Goal: Use online tool/utility: Utilize a website feature to perform a specific function

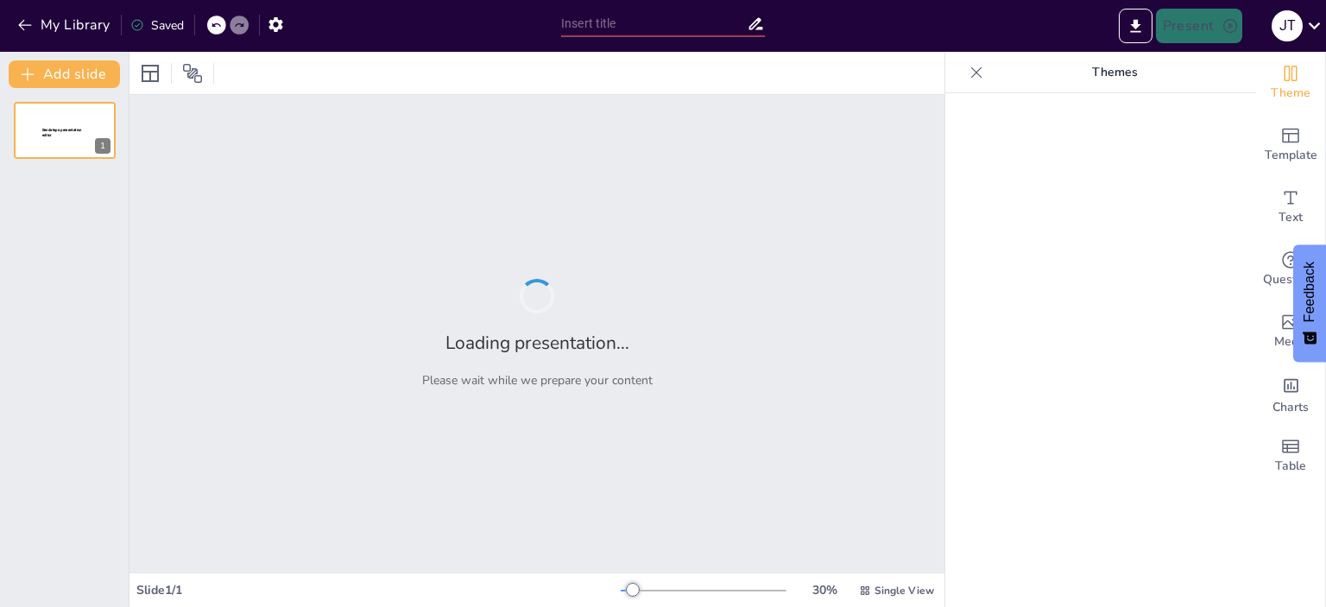
type input "Guía oposiciones Geografía e Historia 2026"
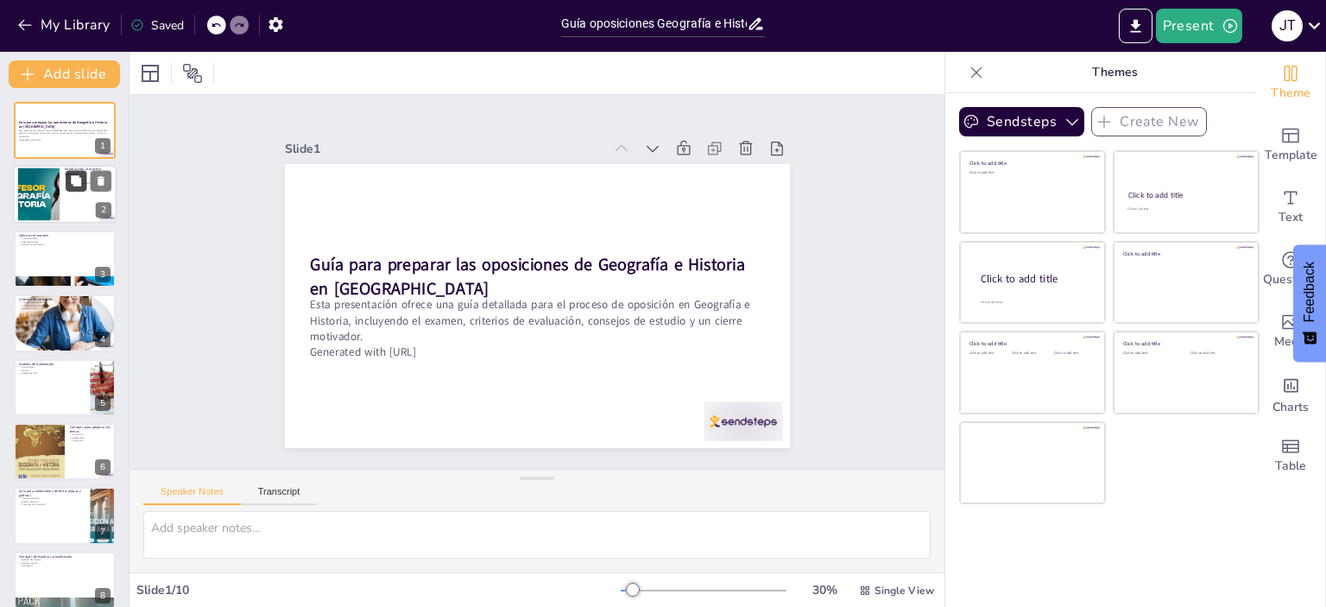
click at [69, 176] on button at bounding box center [76, 181] width 21 height 21
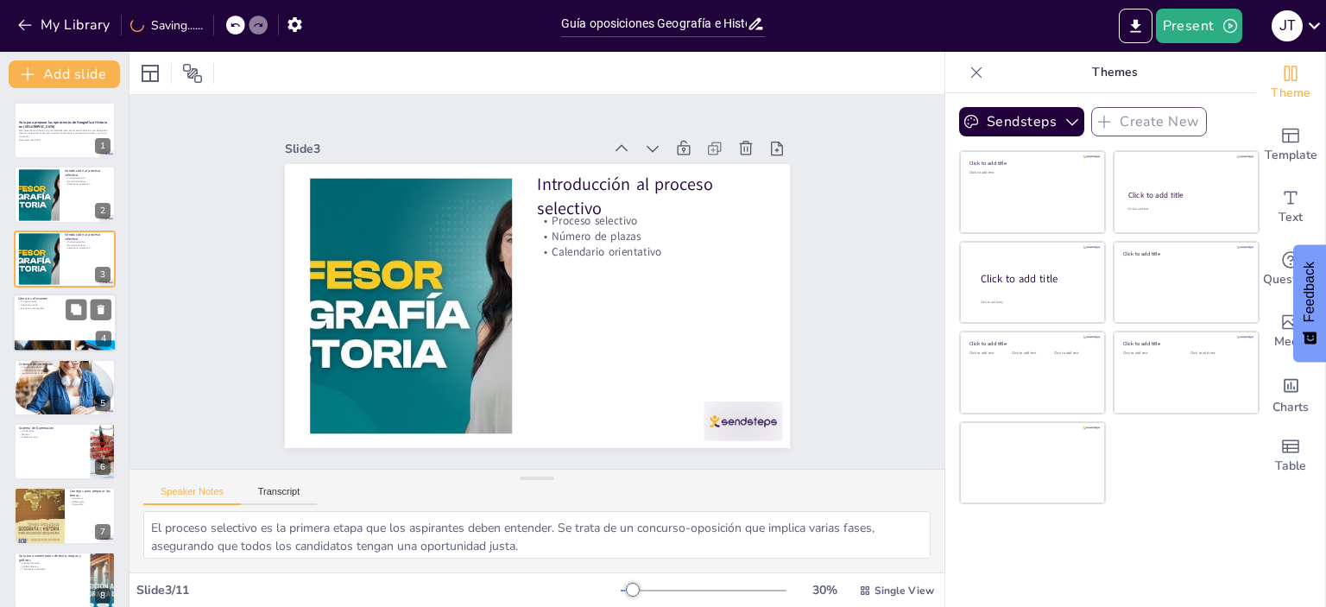
click at [59, 331] on div at bounding box center [65, 323] width 104 height 59
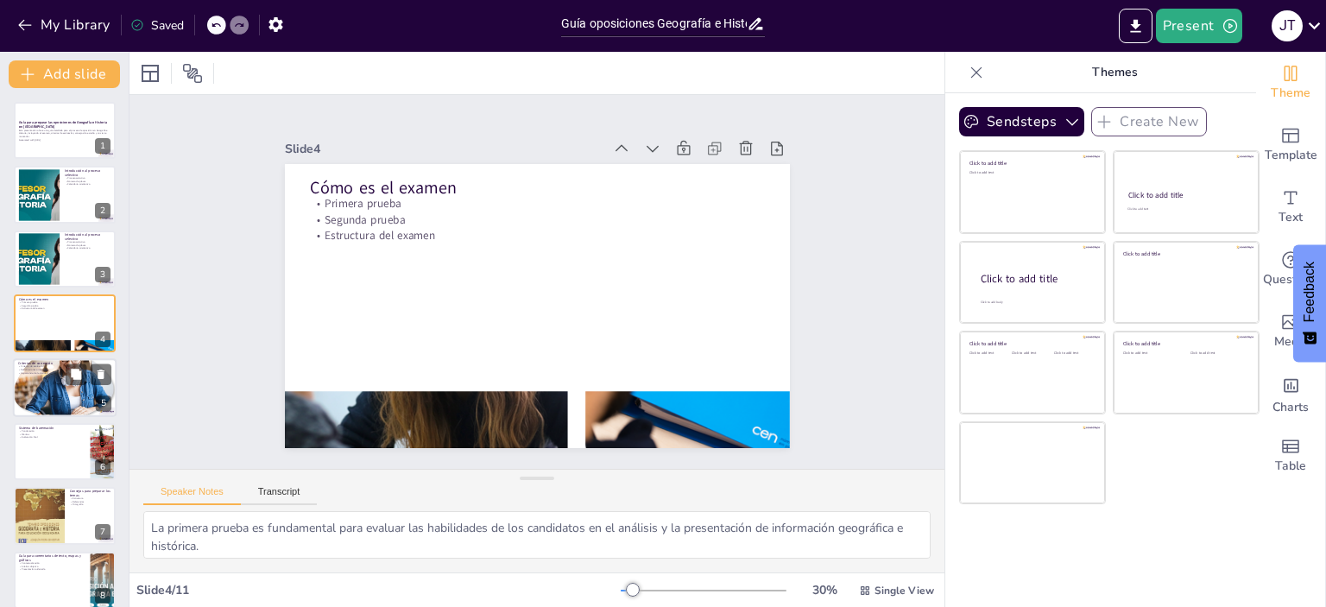
click at [60, 408] on div at bounding box center [65, 386] width 104 height 95
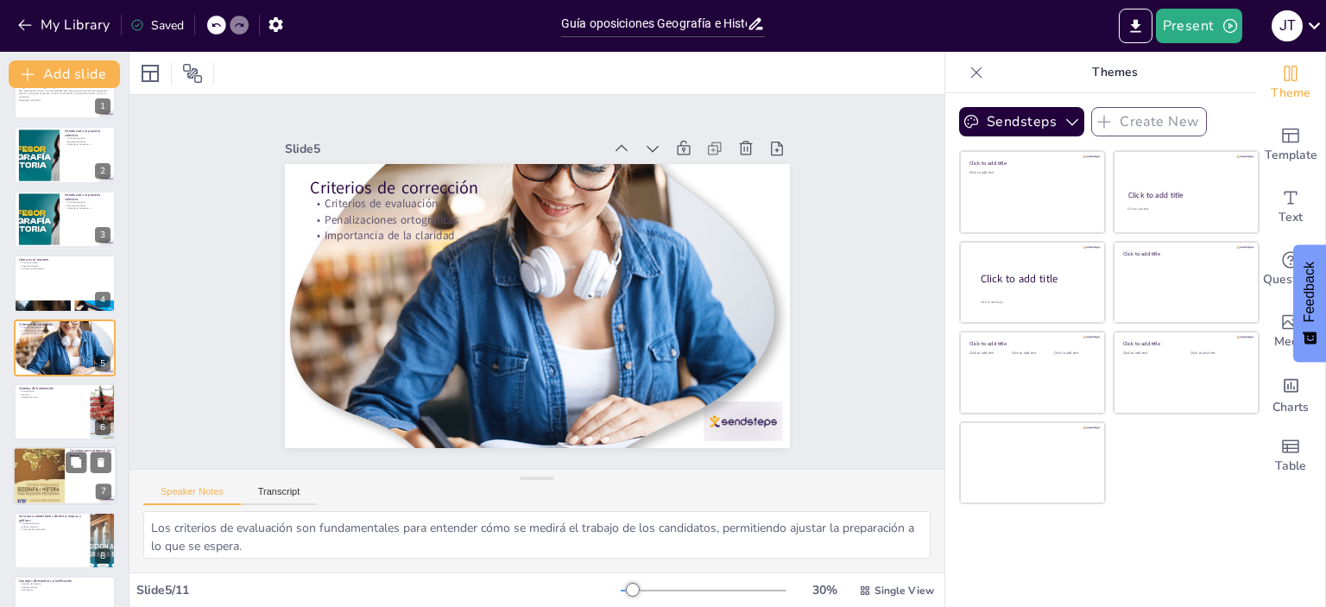
click at [54, 452] on div at bounding box center [39, 476] width 52 height 73
type textarea "La estructura es esencial para presentar el contenido de manera lógica y cohere…"
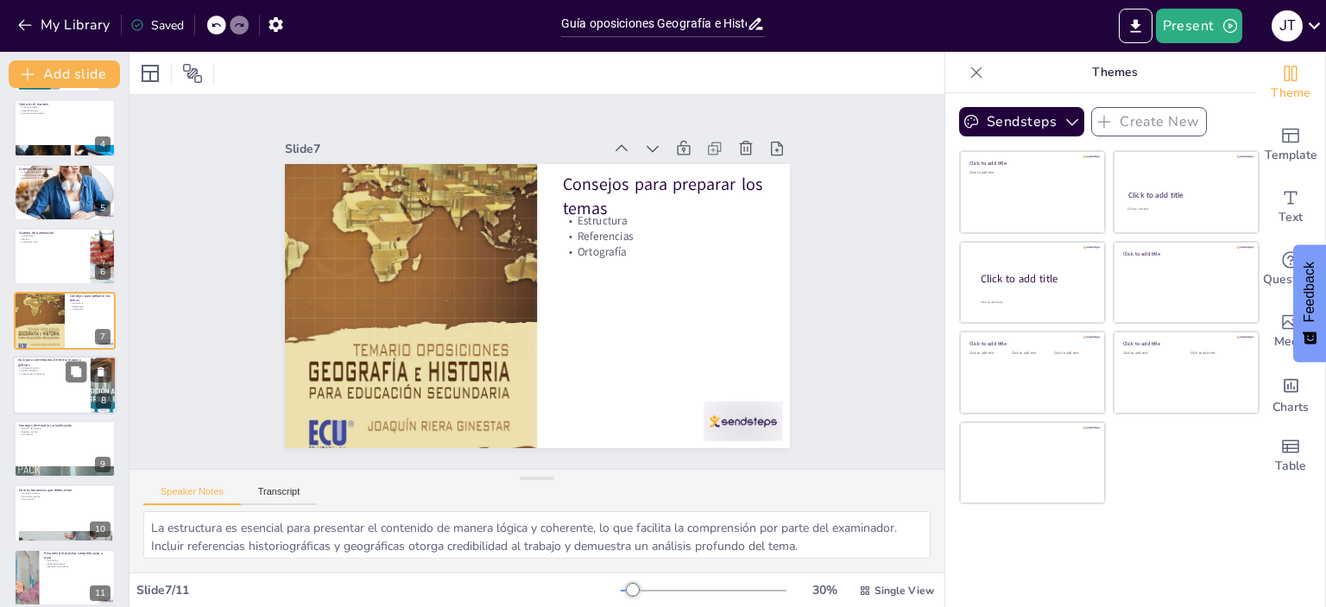
scroll to position [207, 0]
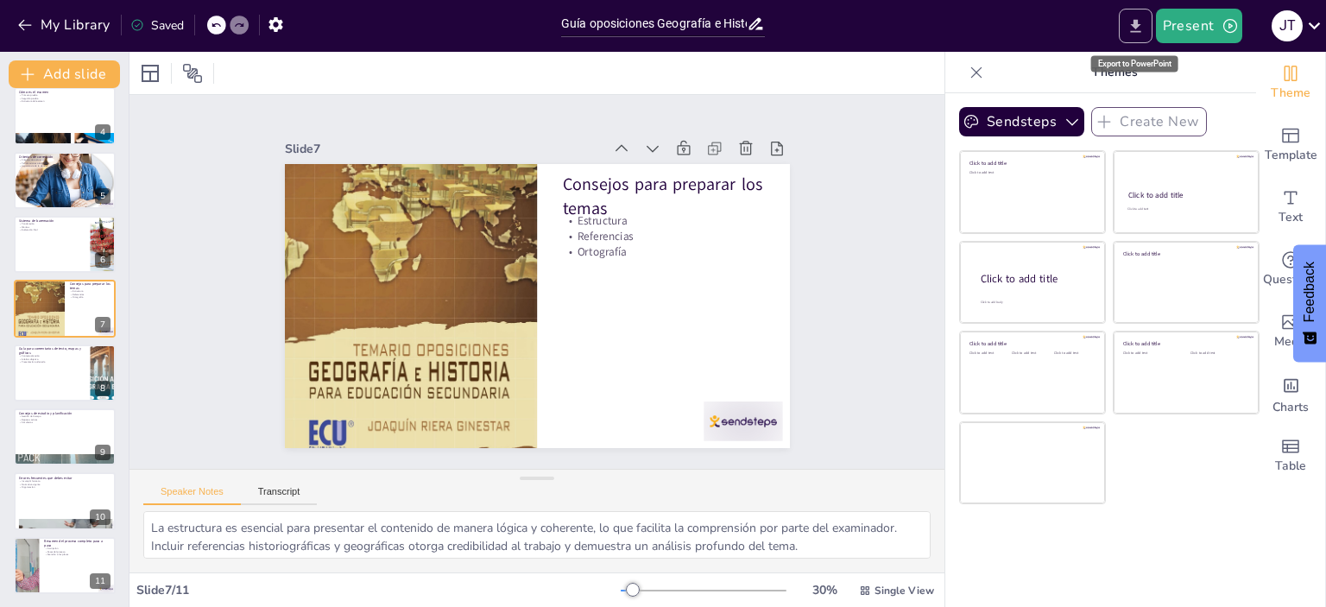
click at [1137, 22] on icon "Export to PowerPoint" at bounding box center [1135, 25] width 10 height 13
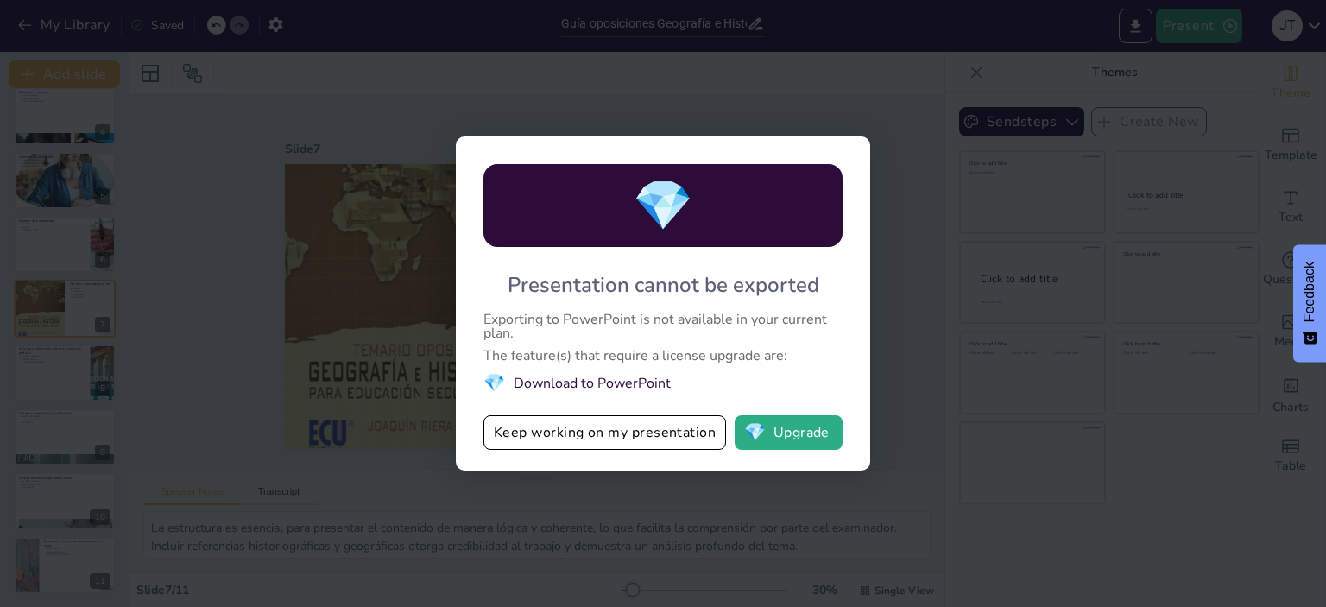
click at [644, 86] on div "💎 Presentation cannot be exported Exporting to PowerPoint is not available in y…" at bounding box center [663, 303] width 1326 height 607
click at [416, 140] on div "💎 Presentation cannot be exported Exporting to PowerPoint is not available in y…" at bounding box center [663, 303] width 1326 height 607
click at [280, 398] on div "💎 Presentation cannot be exported Exporting to PowerPoint is not available in y…" at bounding box center [663, 303] width 1326 height 607
click at [87, 199] on div "💎 Presentation cannot be exported Exporting to PowerPoint is not available in y…" at bounding box center [663, 303] width 1326 height 607
click at [652, 430] on button "Keep working on my presentation" at bounding box center [605, 432] width 243 height 35
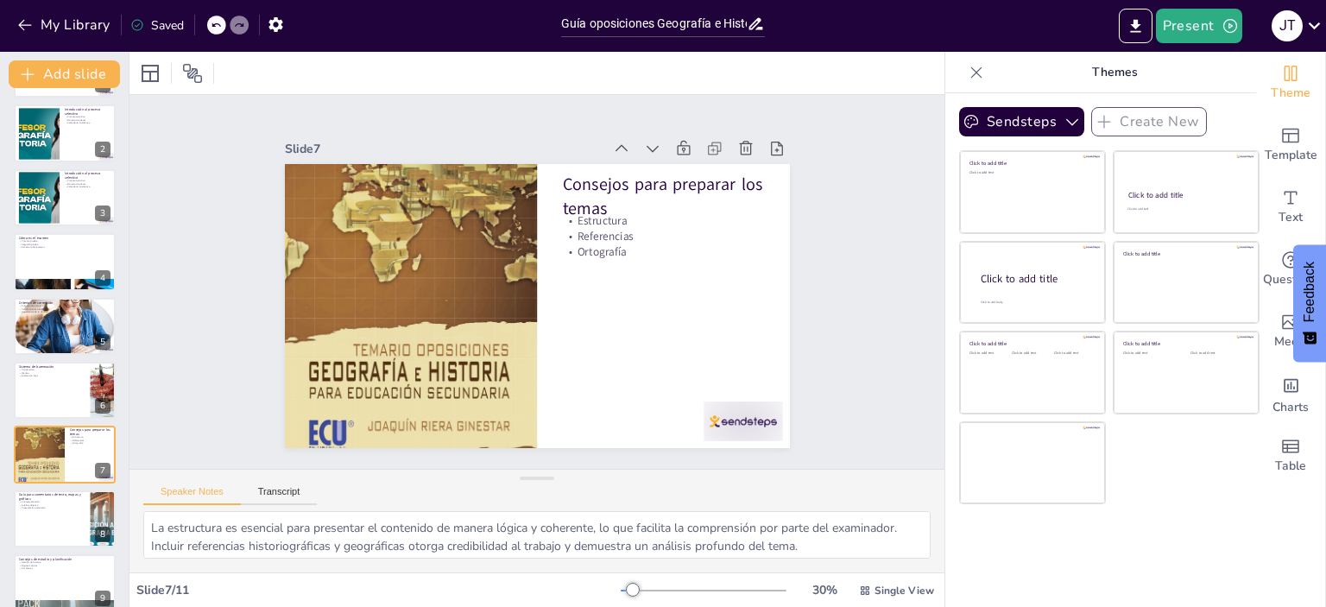
scroll to position [0, 0]
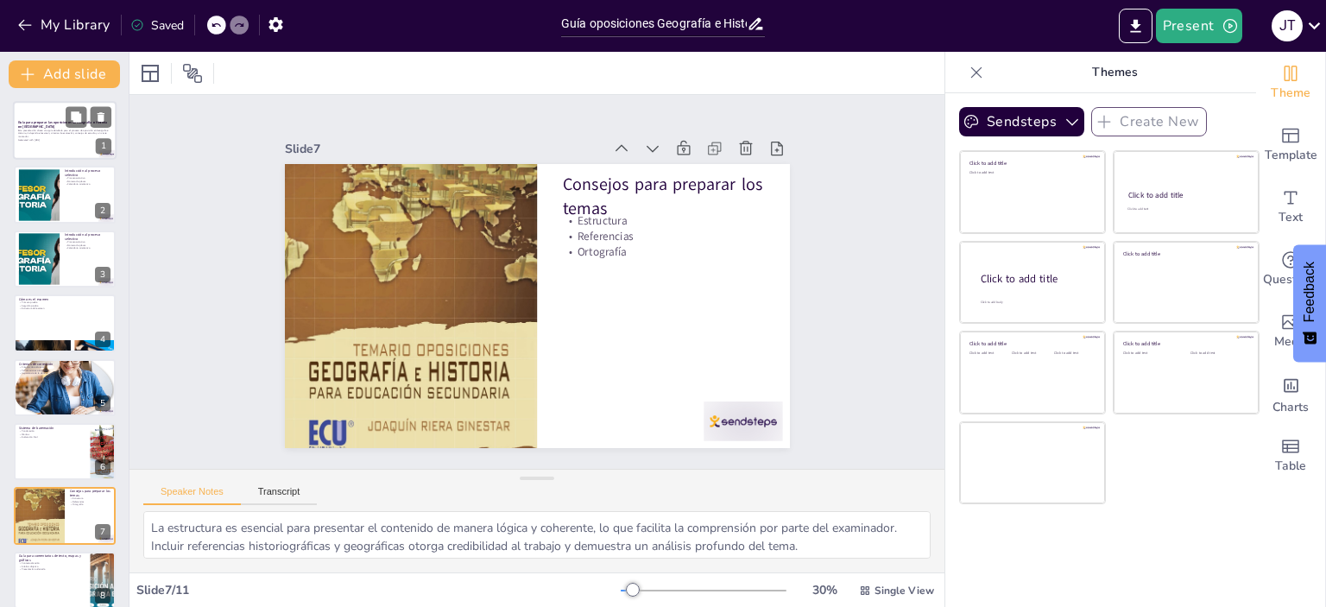
click at [47, 129] on p "Esta presentación ofrece una guía detallada para el proceso de oposición en Geo…" at bounding box center [64, 133] width 93 height 9
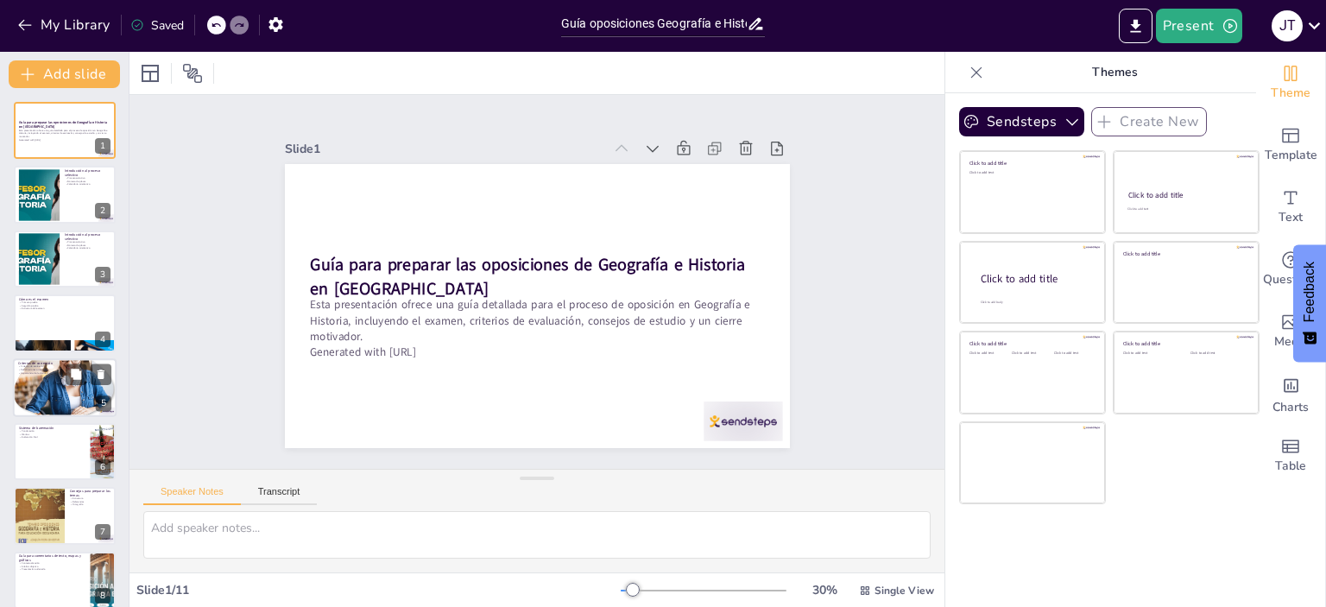
click at [32, 391] on div at bounding box center [65, 386] width 104 height 95
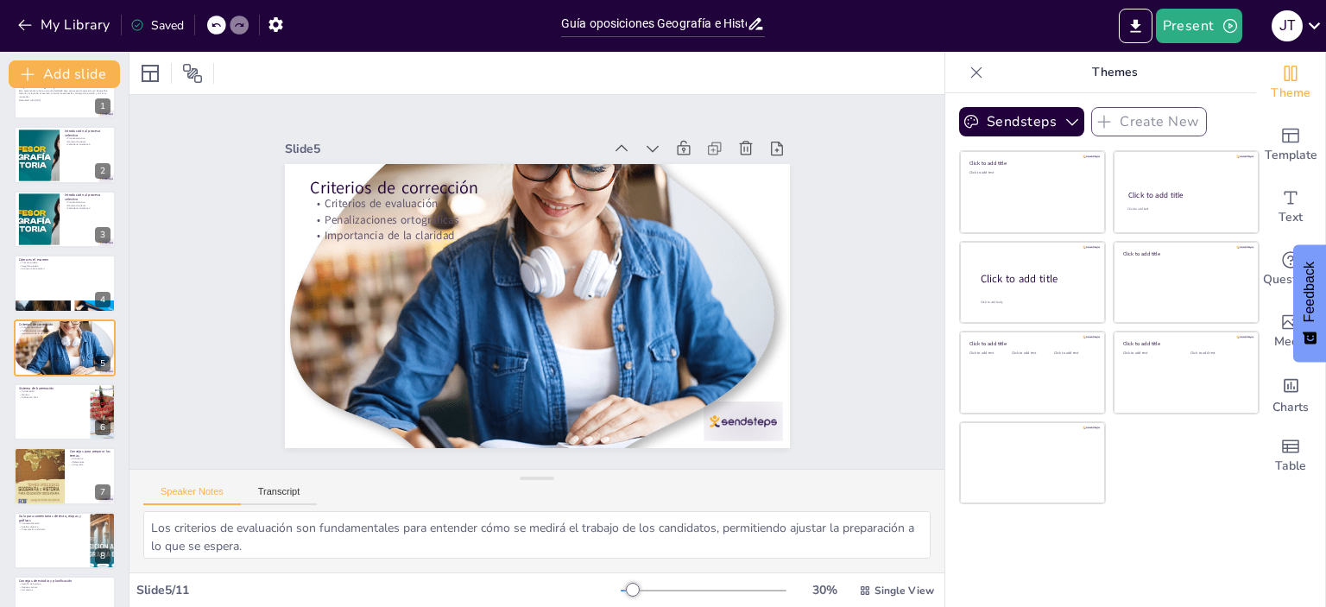
click at [32, 509] on div "Guía para preparar las oposiciones de Geografía e Historia en [GEOGRAPHIC_DATA]…" at bounding box center [64, 412] width 129 height 700
click at [49, 469] on div at bounding box center [39, 476] width 52 height 73
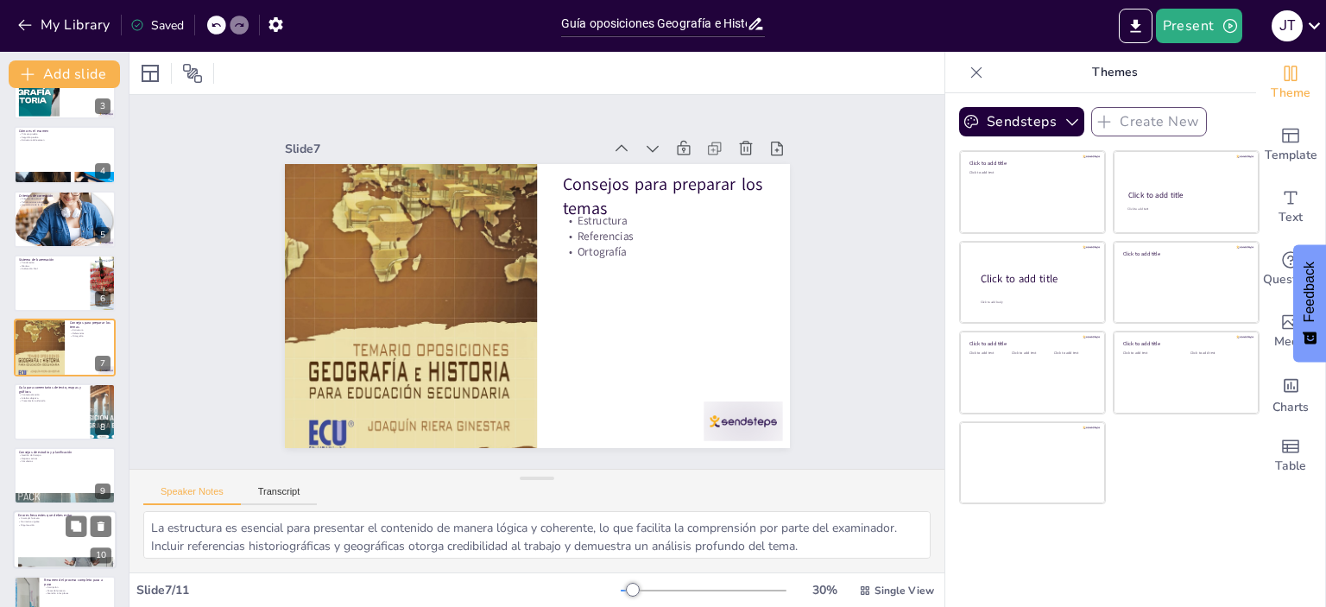
click at [41, 536] on div at bounding box center [65, 540] width 104 height 59
type textarea "Incumplir con el formato establecido puede llevar a la descalificación o a una …"
